Goal: Information Seeking & Learning: Find specific fact

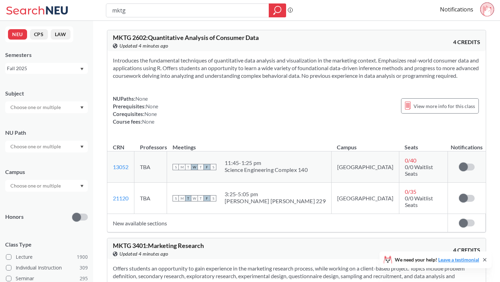
click at [118, 13] on input "mktg" at bounding box center [187, 11] width 152 height 12
type input "investments"
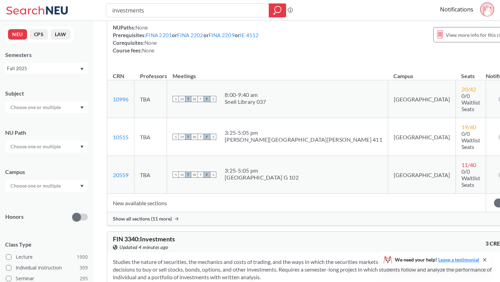
scroll to position [89, 0]
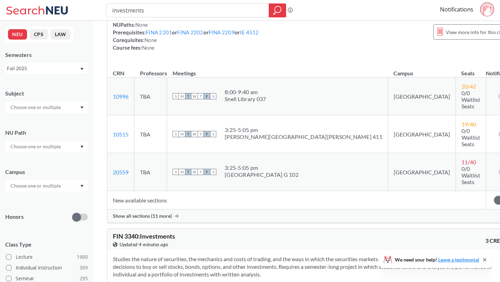
click at [148, 213] on span "Show all sections (11 more)" at bounding box center [142, 216] width 59 height 6
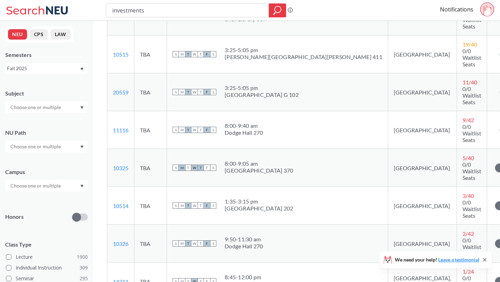
scroll to position [167, 0]
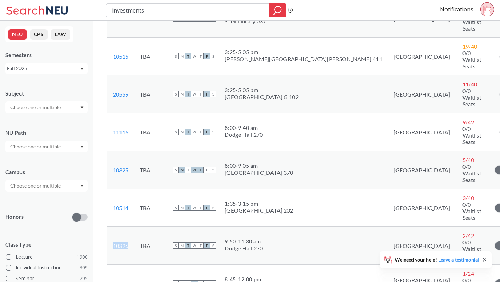
drag, startPoint x: 136, startPoint y: 182, endPoint x: 111, endPoint y: 181, distance: 25.4
click at [111, 227] on td "10326 View this section on Banner." at bounding box center [120, 246] width 27 height 38
copy link "10326"
